Goal: Task Accomplishment & Management: Use online tool/utility

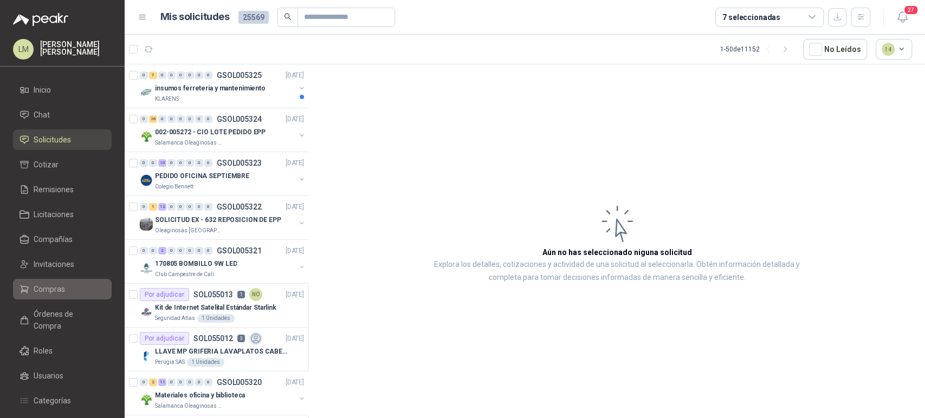
click at [53, 294] on span "Compras" at bounding box center [49, 289] width 31 height 12
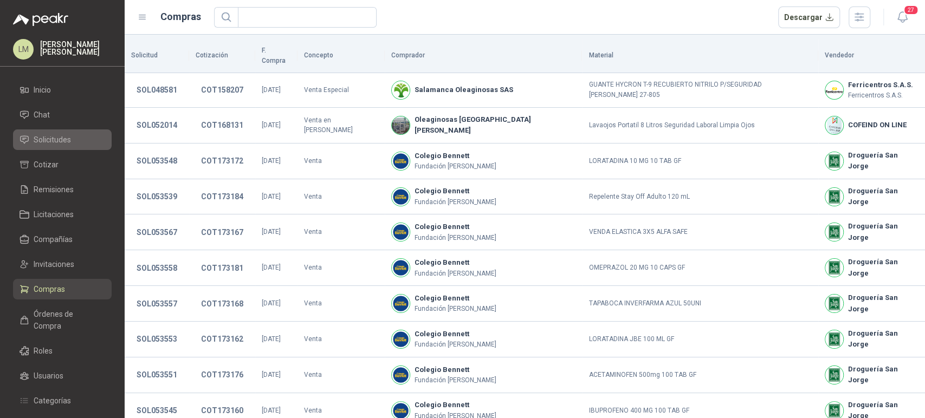
click at [52, 142] on span "Solicitudes" at bounding box center [52, 140] width 37 height 12
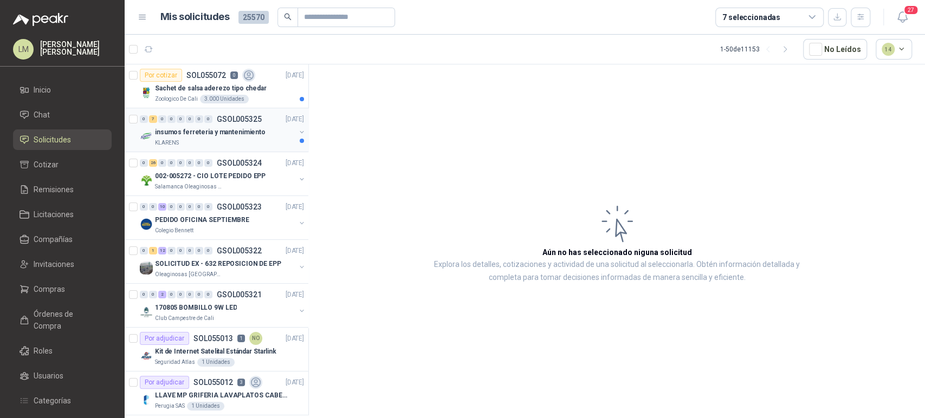
click at [221, 133] on p "insumos ferreteria y mantenimiento" at bounding box center [210, 132] width 111 height 10
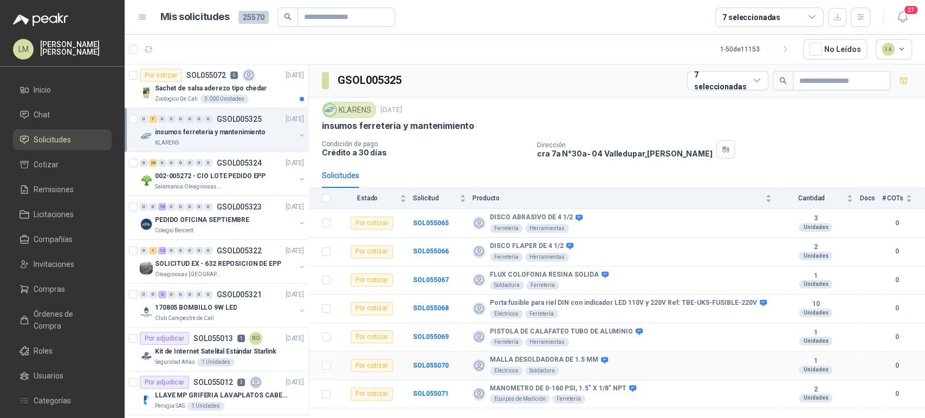
click at [438, 358] on td "SOL055070" at bounding box center [443, 366] width 60 height 29
click at [433, 363] on b "SOL055070" at bounding box center [431, 366] width 36 height 8
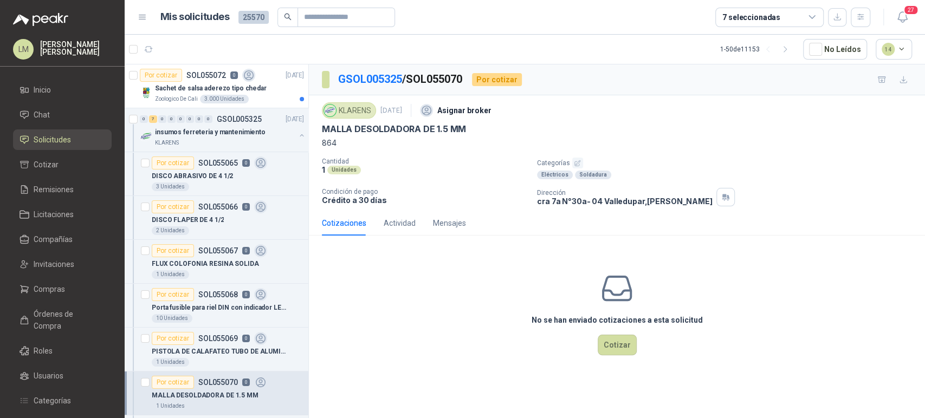
click at [575, 164] on icon "button" at bounding box center [577, 163] width 7 height 7
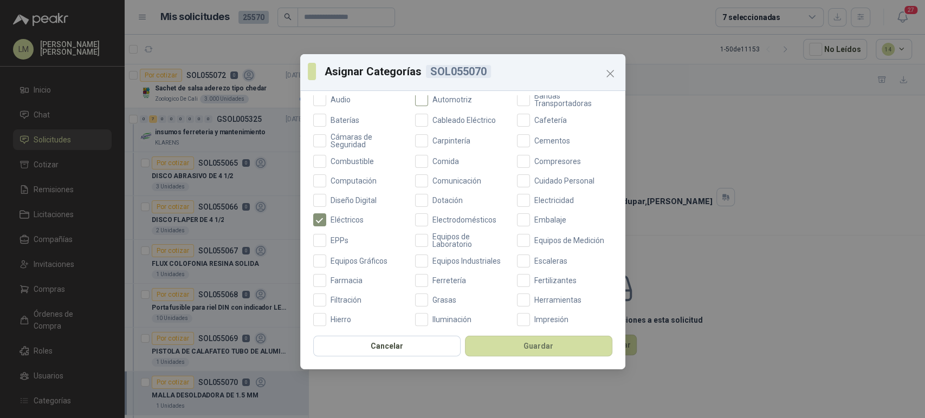
scroll to position [150, 0]
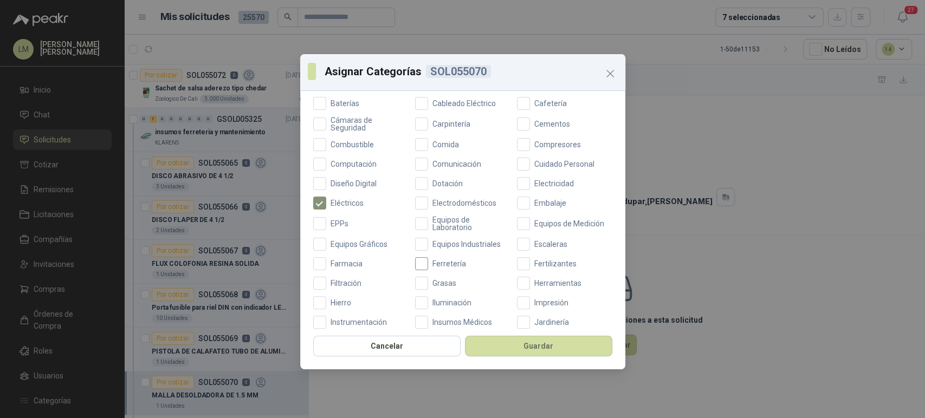
click at [429, 268] on label "Ferretería" at bounding box center [462, 263] width 95 height 13
click at [541, 349] on button "Guardar" at bounding box center [538, 346] width 147 height 21
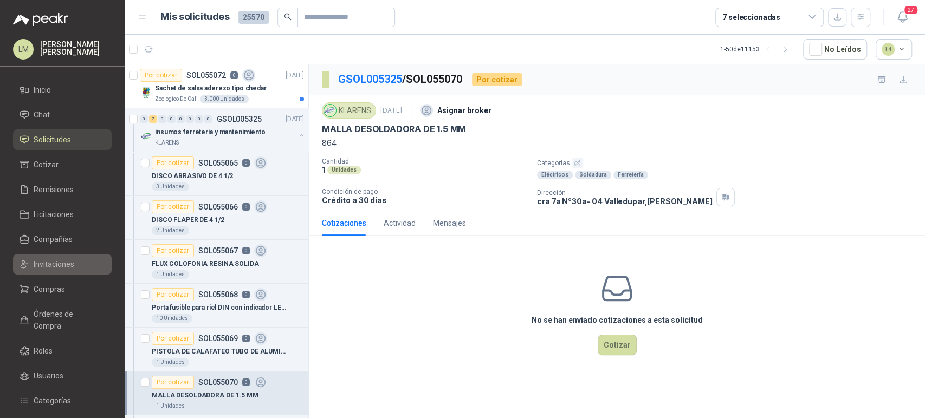
click at [56, 265] on span "Invitaciones" at bounding box center [54, 264] width 41 height 12
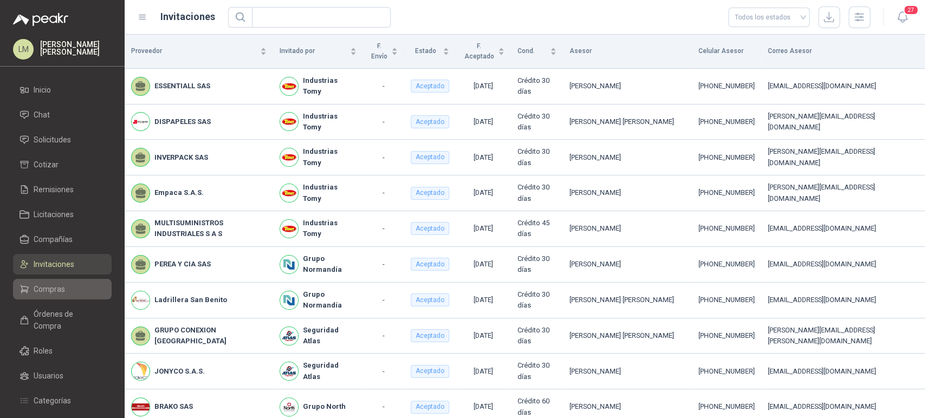
click at [53, 287] on span "Compras" at bounding box center [49, 289] width 31 height 12
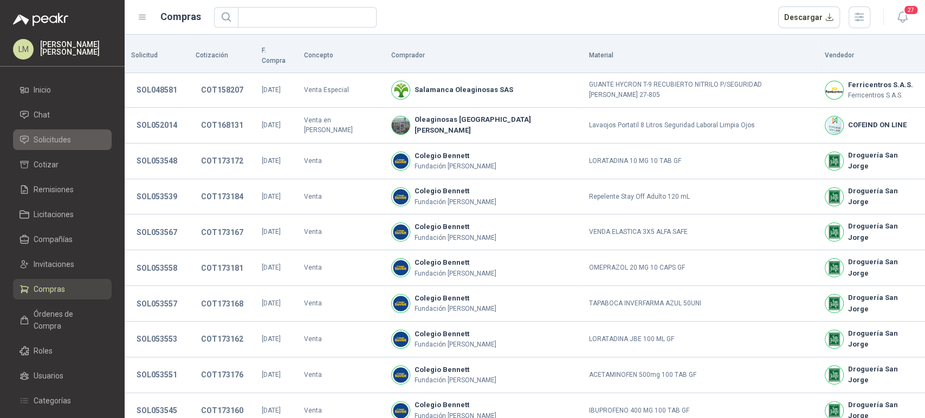
click at [55, 132] on link "Solicitudes" at bounding box center [62, 139] width 99 height 21
